Goal: Transaction & Acquisition: Book appointment/travel/reservation

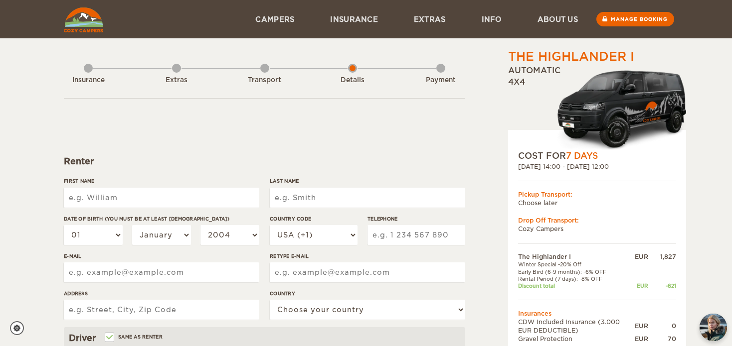
click at [133, 200] on input "First Name" at bounding box center [161, 198] width 195 height 20
type input "Narindra Hasimanjaka David"
type input "Rajohnson"
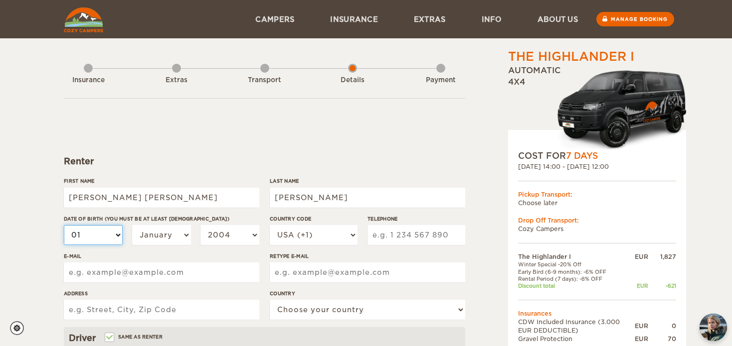
click at [73, 241] on select "01 02 03 04 05 06 07 08 09 10 11 12 13 14 15 16 17 18 19 20 21 22 23 24 25 26 2…" at bounding box center [93, 235] width 59 height 20
select select "18"
click at [64, 225] on select "01 02 03 04 05 06 07 08 09 10 11 12 13 14 15 16 17 18 19 20 21 22 23 24 25 26 2…" at bounding box center [93, 235] width 59 height 20
select select "18"
click at [173, 237] on select "January February March April May June July August September October November De…" at bounding box center [161, 235] width 59 height 20
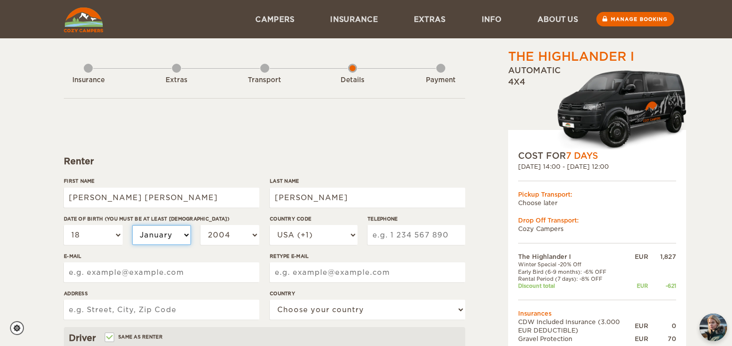
select select "03"
click at [132, 225] on select "January February March April May June July August September October November De…" at bounding box center [161, 235] width 59 height 20
select select "03"
click at [233, 239] on select "2004 2003 2002 2001 2000 1999 1998 1997 1996 1995 1994 1993 1992 1991 1990 1989…" at bounding box center [229, 235] width 59 height 20
select select "2001"
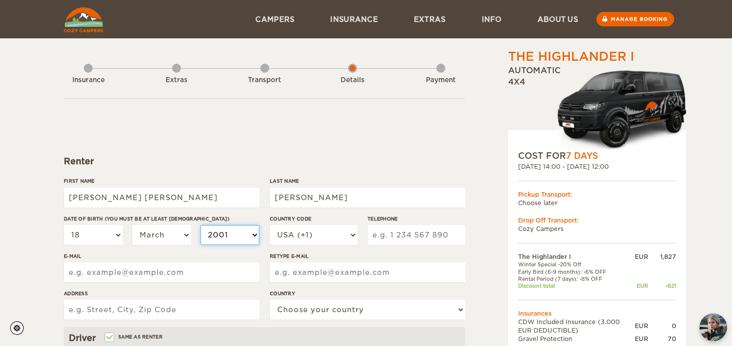
click at [200, 225] on select "2004 2003 2002 2001 2000 1999 1998 1997 1996 1995 1994 1993 1992 1991 1990 1989…" at bounding box center [229, 235] width 59 height 20
select select "2001"
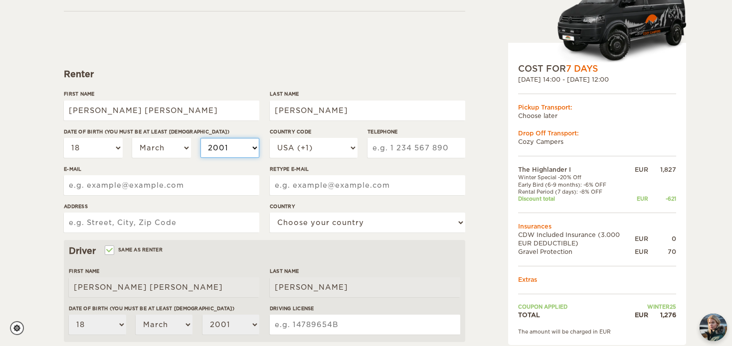
scroll to position [89, 0]
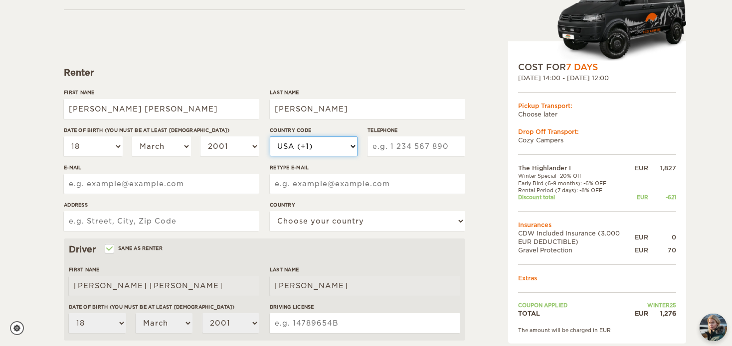
click at [340, 149] on select "USA (+1) UK (+44) Germany (+49) Algeria (+213) Andorra (+376) Angola (+244) Ang…" at bounding box center [314, 147] width 88 height 20
select select "33"
click at [270, 137] on select "USA (+1) UK (+44) Germany (+49) Algeria (+213) Andorra (+376) Angola (+244) Ang…" at bounding box center [314, 147] width 88 height 20
click at [409, 143] on input "Telephone" at bounding box center [416, 147] width 98 height 20
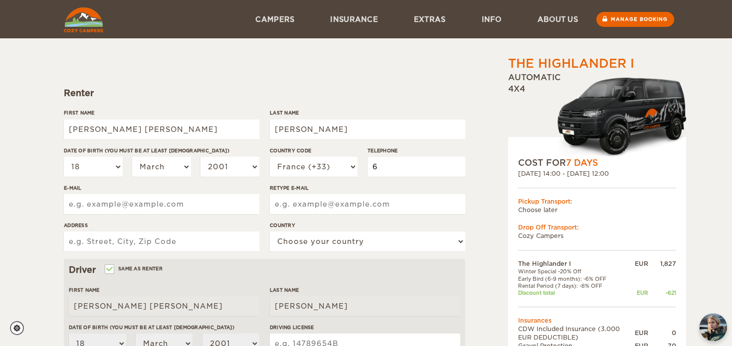
scroll to position [68, 0]
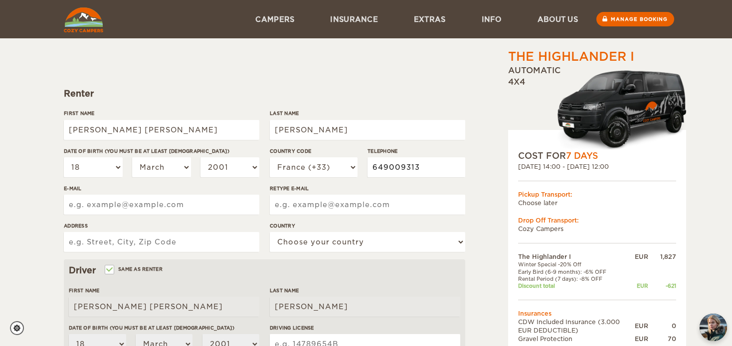
type input "649009313"
click at [141, 201] on input "E-mail" at bounding box center [161, 205] width 195 height 20
type input "daftrajohn@gmail.com"
click at [322, 213] on input "Retype E-mail" at bounding box center [367, 205] width 195 height 20
type input "daftrajohn@gmail.com"
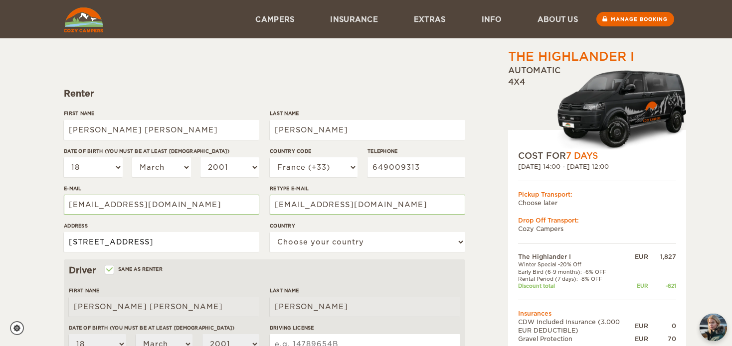
type input "213 Rue des Hirondelles"
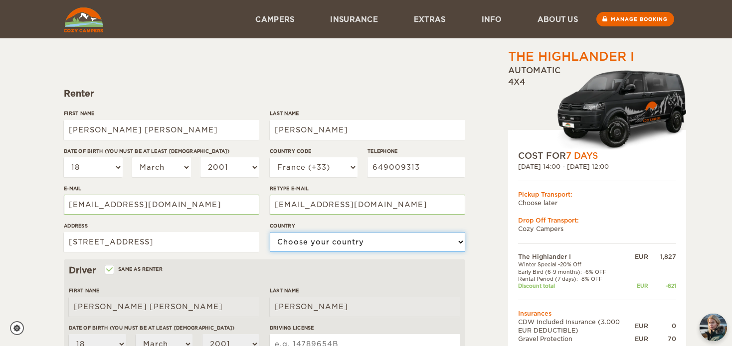
click at [394, 235] on select "Choose your country United States United Kingdom Germany Afghanistan Albania Al…" at bounding box center [367, 242] width 195 height 20
select select "71"
click at [270, 232] on select "Choose your country United States United Kingdom Germany Afghanistan Albania Al…" at bounding box center [367, 242] width 195 height 20
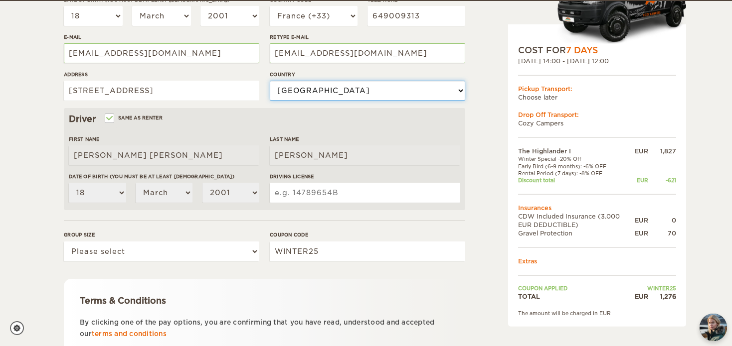
scroll to position [220, 0]
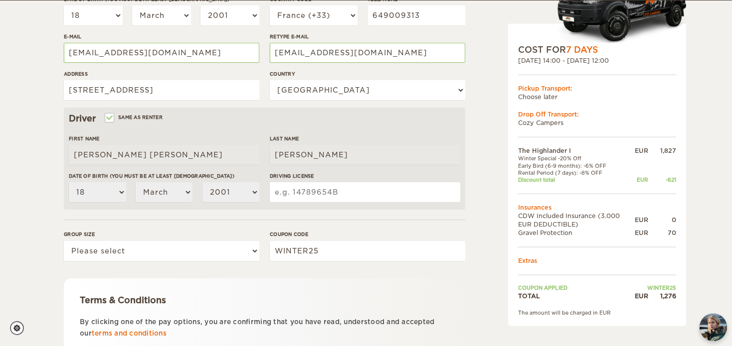
click at [308, 199] on input "Driving License" at bounding box center [365, 192] width 190 height 20
type input "19AP19770"
drag, startPoint x: 210, startPoint y: 225, endPoint x: 219, endPoint y: 255, distance: 31.2
click at [219, 255] on form "Renter First Name Narindra Hasimanjaka David Last Name Rajohnson Date of birth …" at bounding box center [264, 140] width 401 height 525
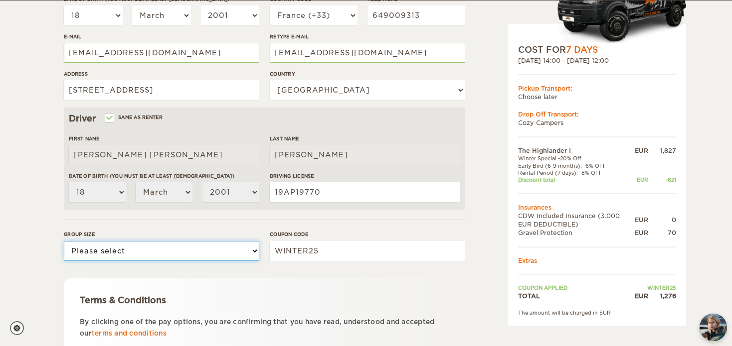
click at [255, 253] on select "Please select 1 2" at bounding box center [161, 251] width 195 height 20
select select "2"
click at [64, 241] on select "Please select 1 2" at bounding box center [161, 251] width 195 height 20
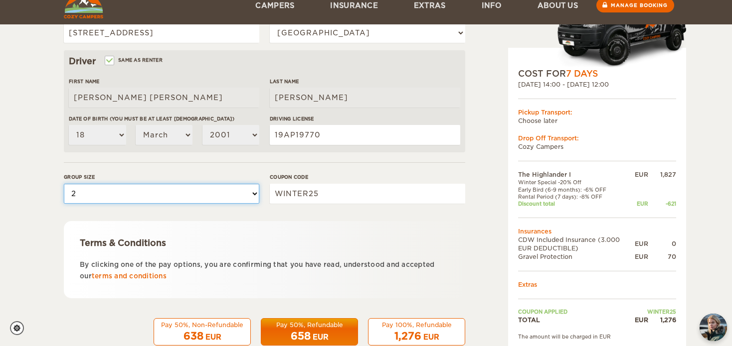
scroll to position [301, 0]
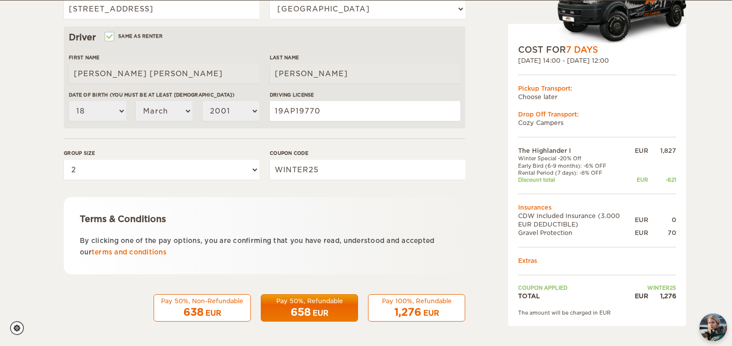
click at [418, 311] on span "1,276" at bounding box center [407, 312] width 27 height 12
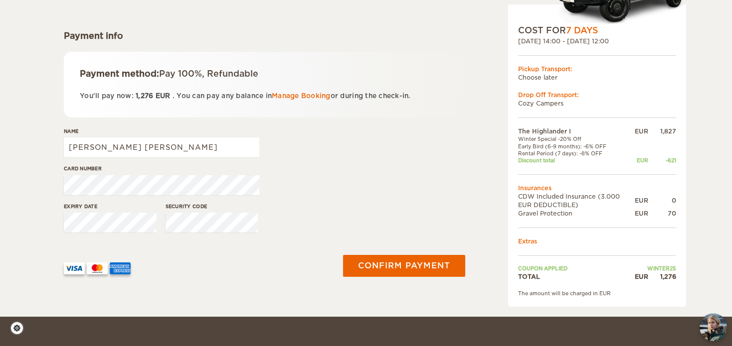
scroll to position [127, 0]
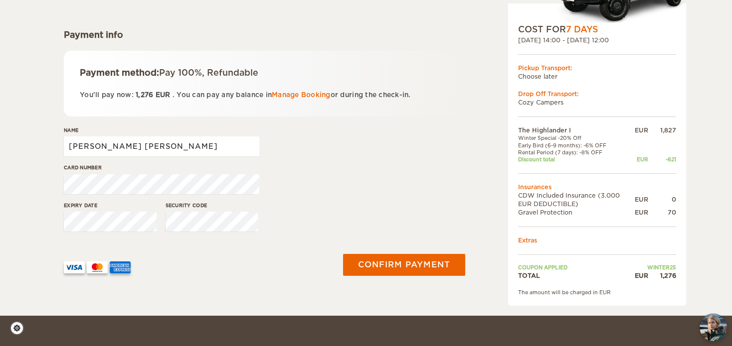
click at [120, 146] on input "Narindra Hasimanjaka David" at bounding box center [161, 147] width 195 height 20
drag, startPoint x: 205, startPoint y: 149, endPoint x: 100, endPoint y: 146, distance: 105.7
click at [100, 146] on input "Narindra Hasimanjaka David" at bounding box center [161, 147] width 195 height 20
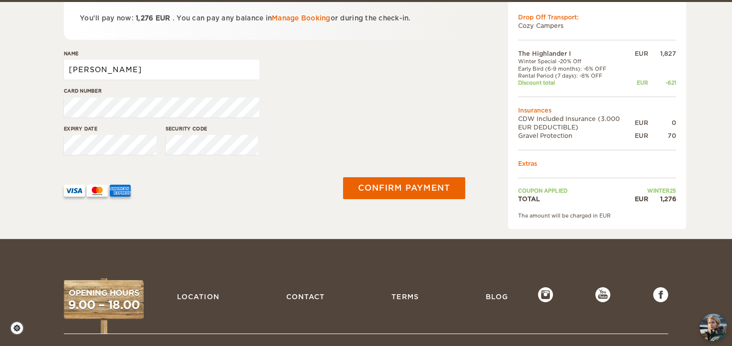
scroll to position [205, 0]
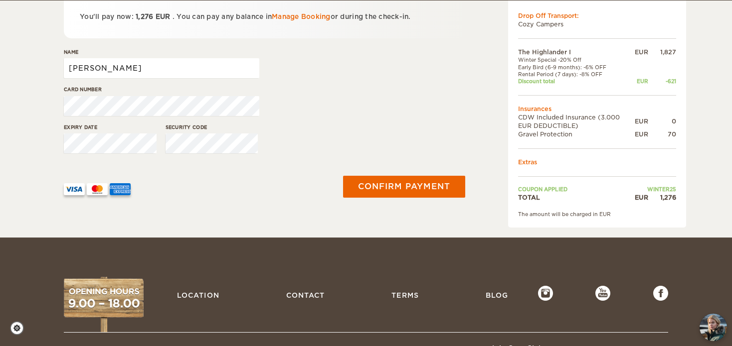
type input "Narindra Rajohnson"
click at [406, 90] on div "Card number" at bounding box center [264, 104] width 401 height 37
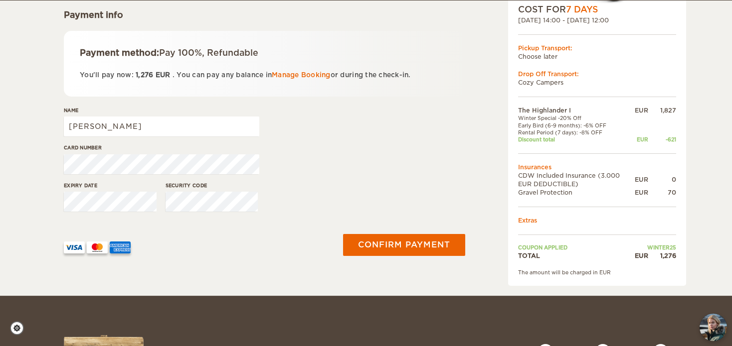
scroll to position [147, 0]
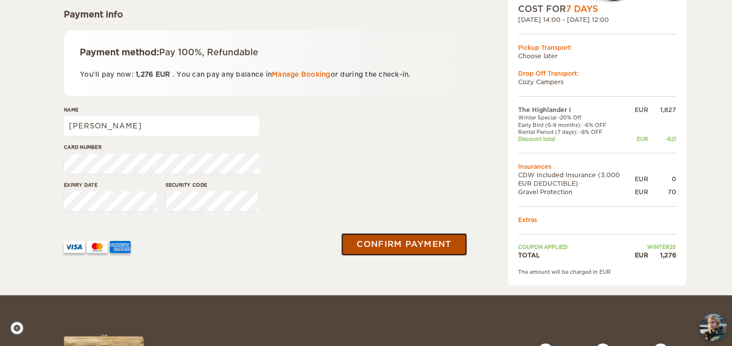
drag, startPoint x: 405, startPoint y: 247, endPoint x: 395, endPoint y: 246, distance: 9.5
click at [395, 246] on button "Confirm payment" at bounding box center [404, 244] width 126 height 22
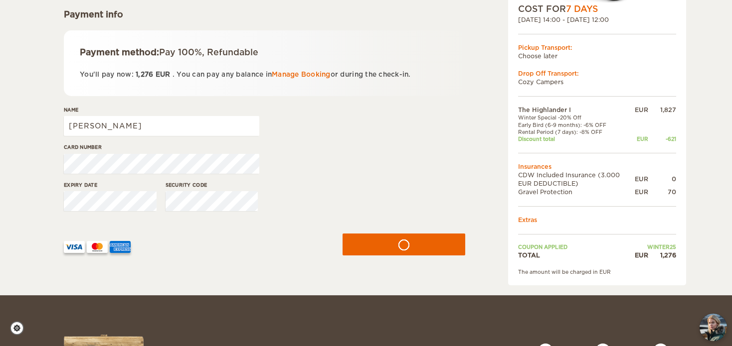
click at [427, 176] on div "Card number" at bounding box center [264, 162] width 401 height 37
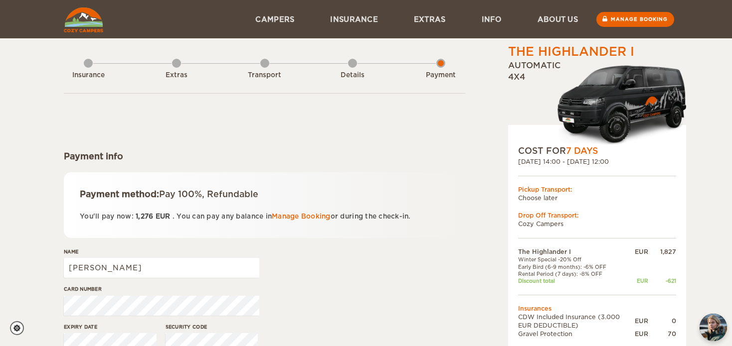
scroll to position [4, 0]
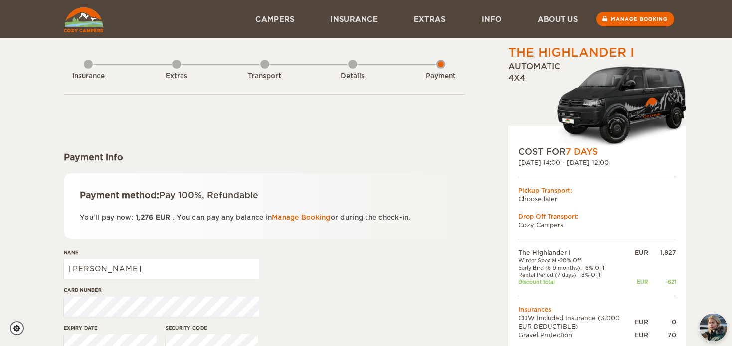
click at [352, 64] on div "Details" at bounding box center [352, 74] width 9 height 40
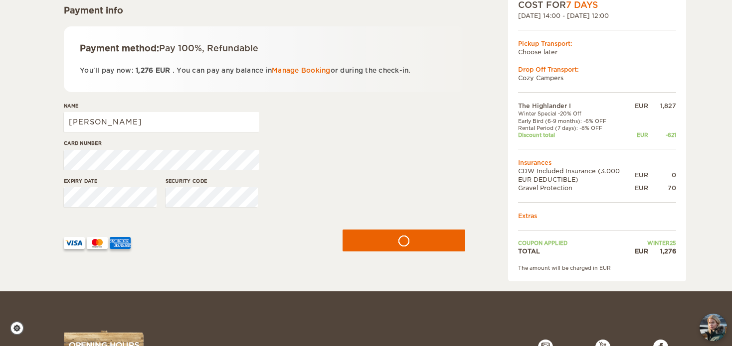
scroll to position [167, 0]
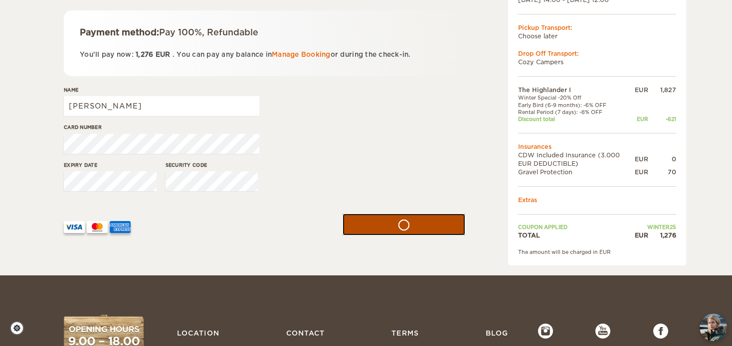
drag, startPoint x: 405, startPoint y: 221, endPoint x: 394, endPoint y: 130, distance: 92.3
click at [394, 130] on form "Payment info Payment method: Pay 100%, Refundable You'll pay now: 1,276 EUR . Y…" at bounding box center [264, 90] width 401 height 319
click at [389, 226] on button "submit" at bounding box center [403, 224] width 127 height 22
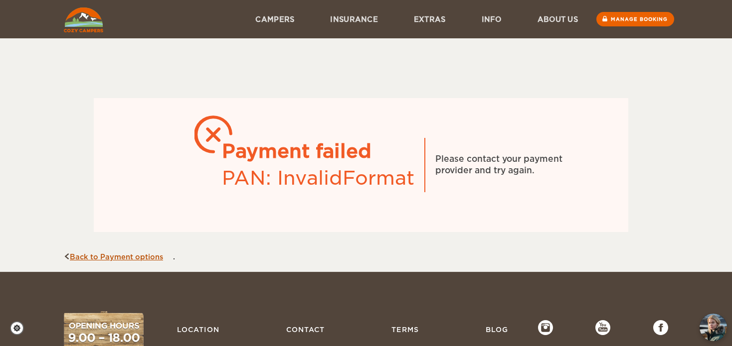
click at [118, 256] on link "Back to Payment options" at bounding box center [113, 257] width 99 height 8
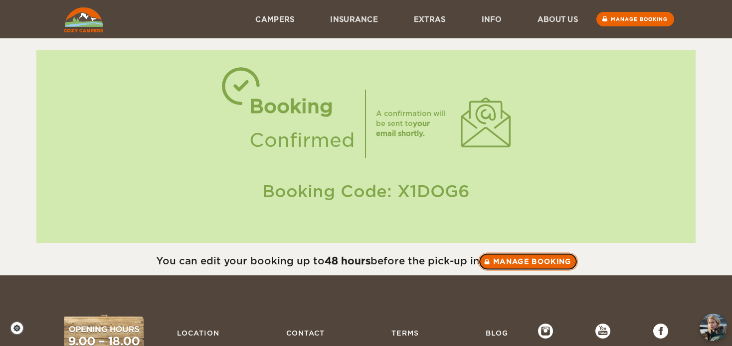
click at [505, 261] on link "Manage booking" at bounding box center [528, 262] width 100 height 18
